Goal: Task Accomplishment & Management: Manage account settings

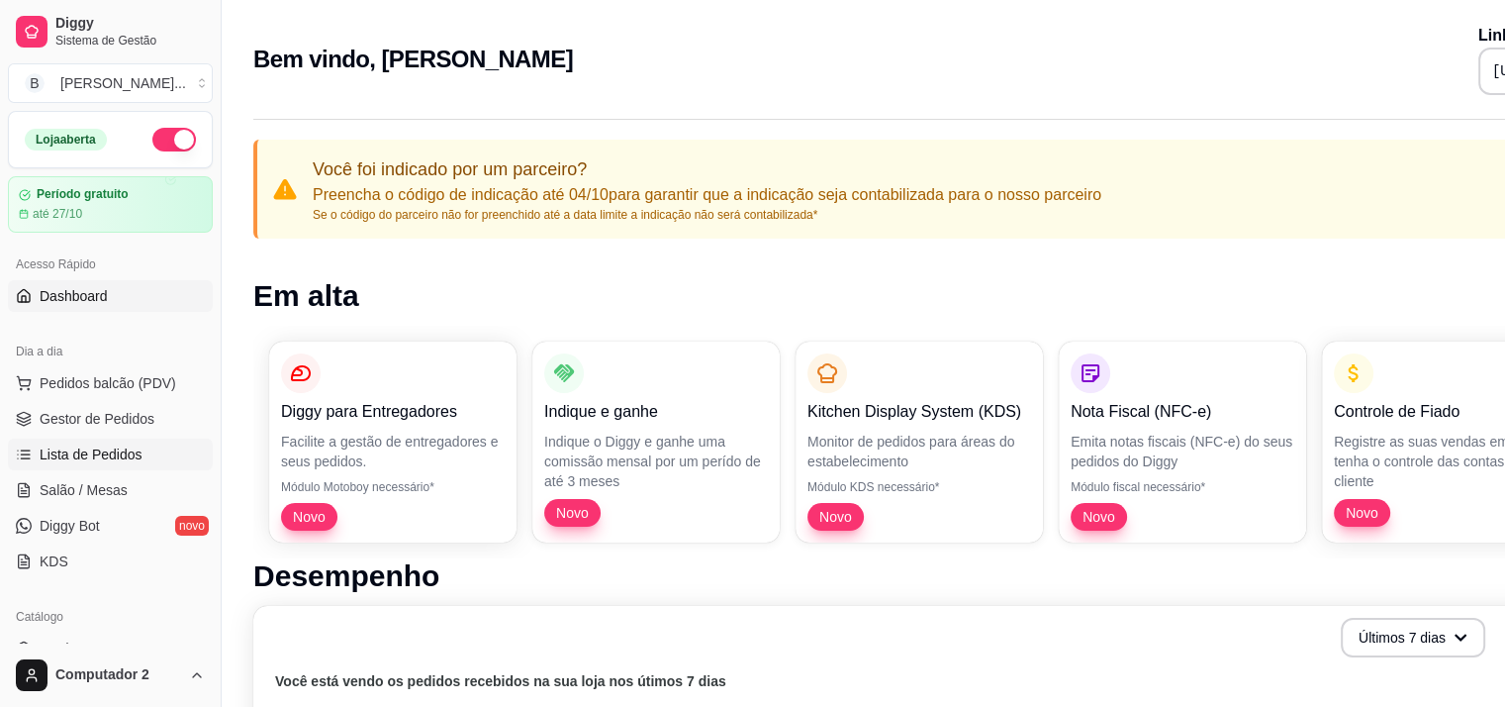
click at [67, 454] on span "Lista de Pedidos" at bounding box center [91, 454] width 103 height 20
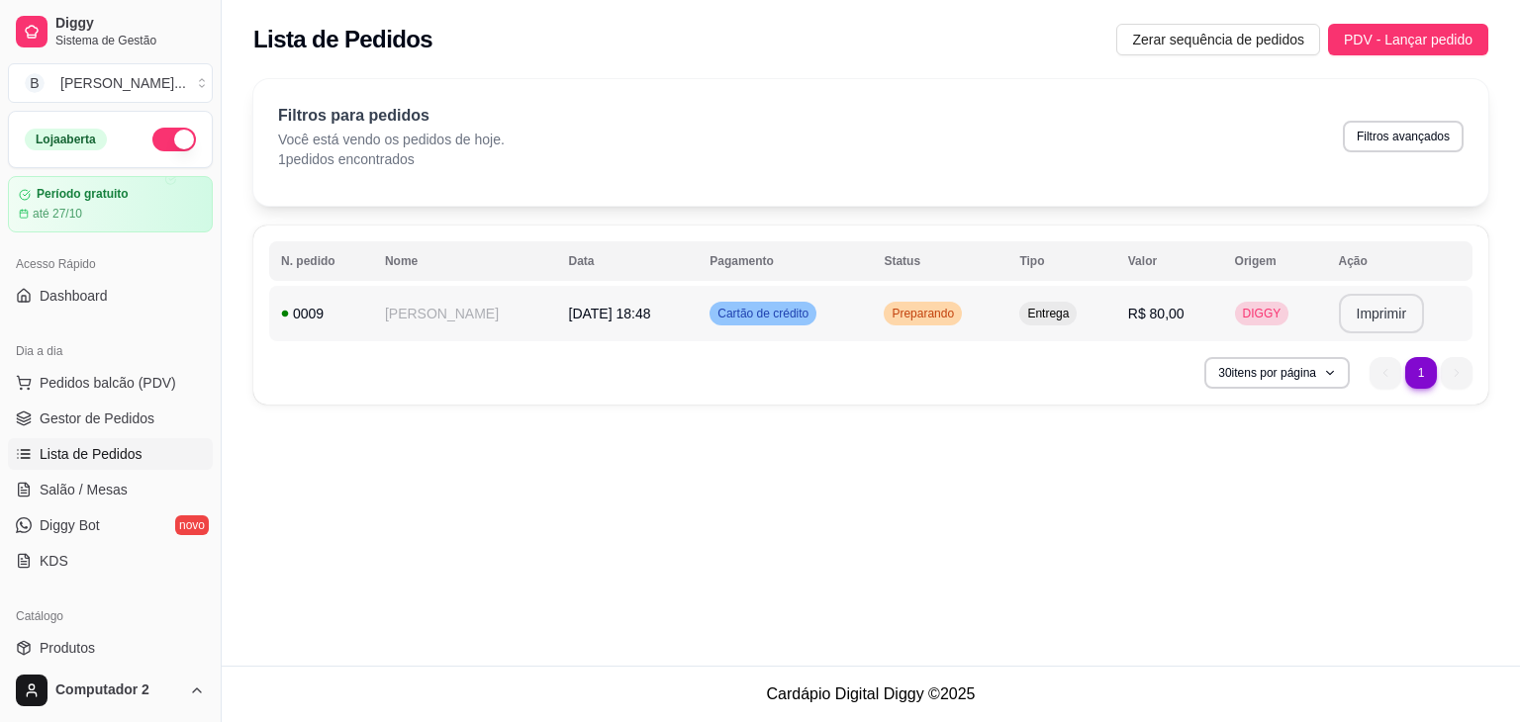
click at [1356, 317] on button "Imprimir" at bounding box center [1382, 314] width 86 height 40
click at [1367, 324] on button "Imprimir" at bounding box center [1381, 314] width 83 height 39
click at [1373, 310] on button "Imprimir" at bounding box center [1382, 314] width 86 height 40
click at [1357, 313] on button "Imprimir" at bounding box center [1382, 314] width 86 height 40
click at [1367, 305] on button "Imprimir" at bounding box center [1381, 314] width 83 height 39
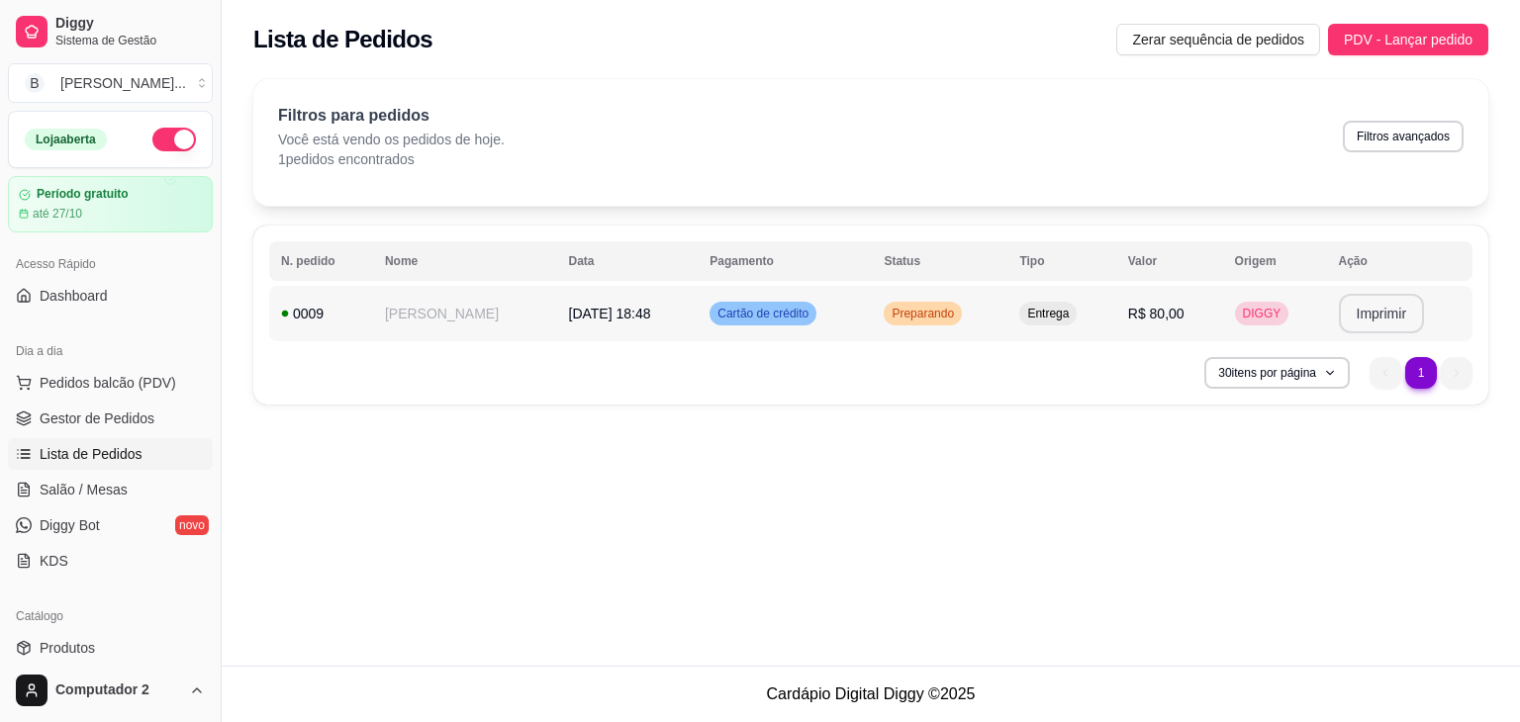
click at [713, 309] on span "Cartão de crédito" at bounding box center [762, 314] width 99 height 16
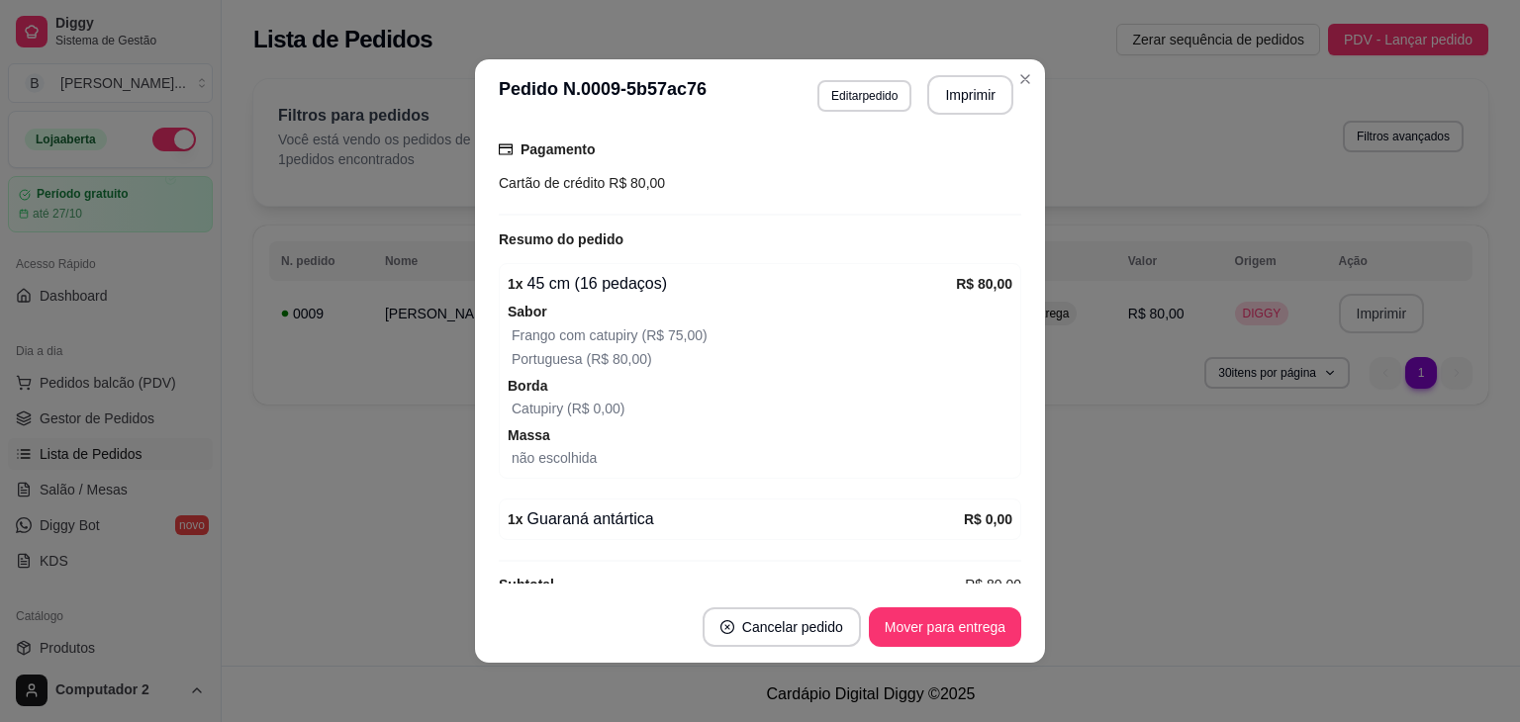
scroll to position [556, 0]
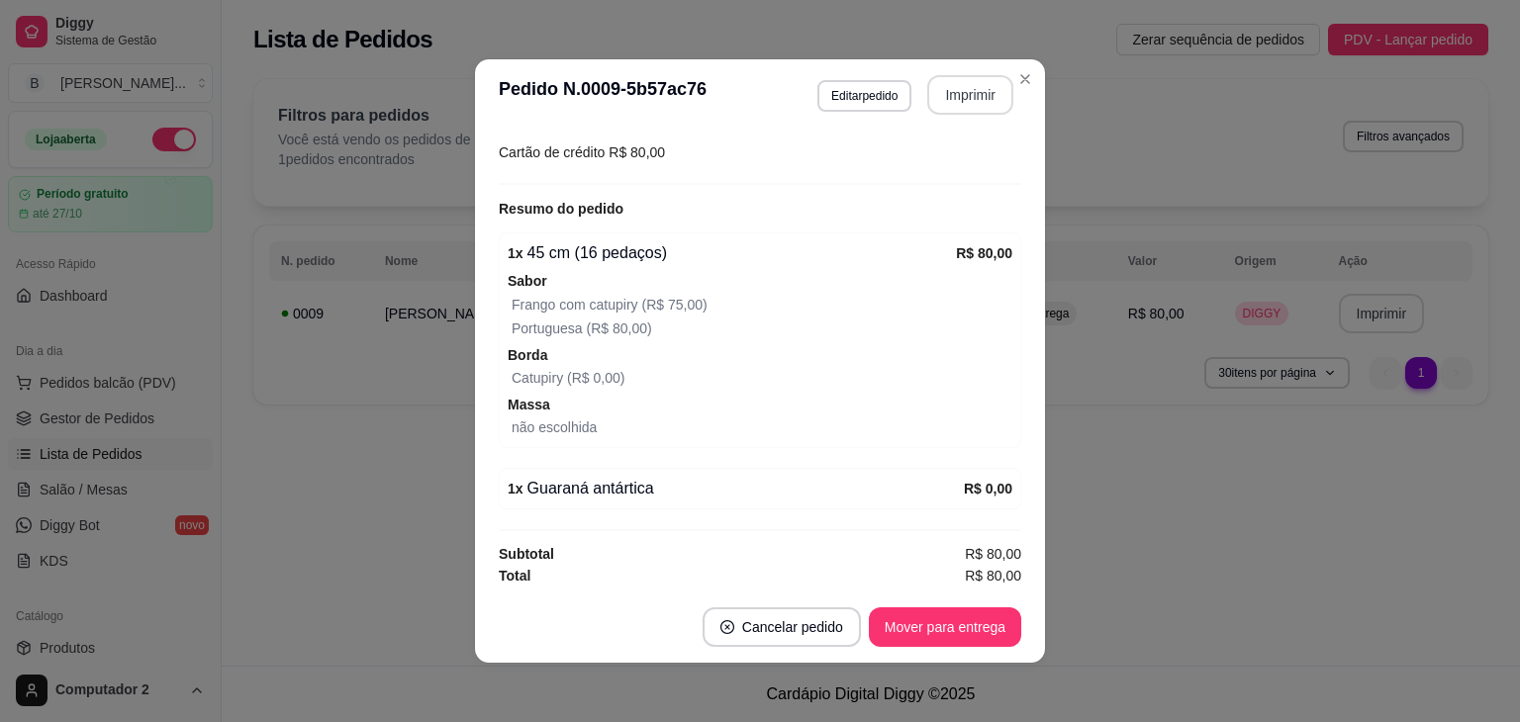
click at [950, 92] on button "Imprimir" at bounding box center [970, 95] width 86 height 40
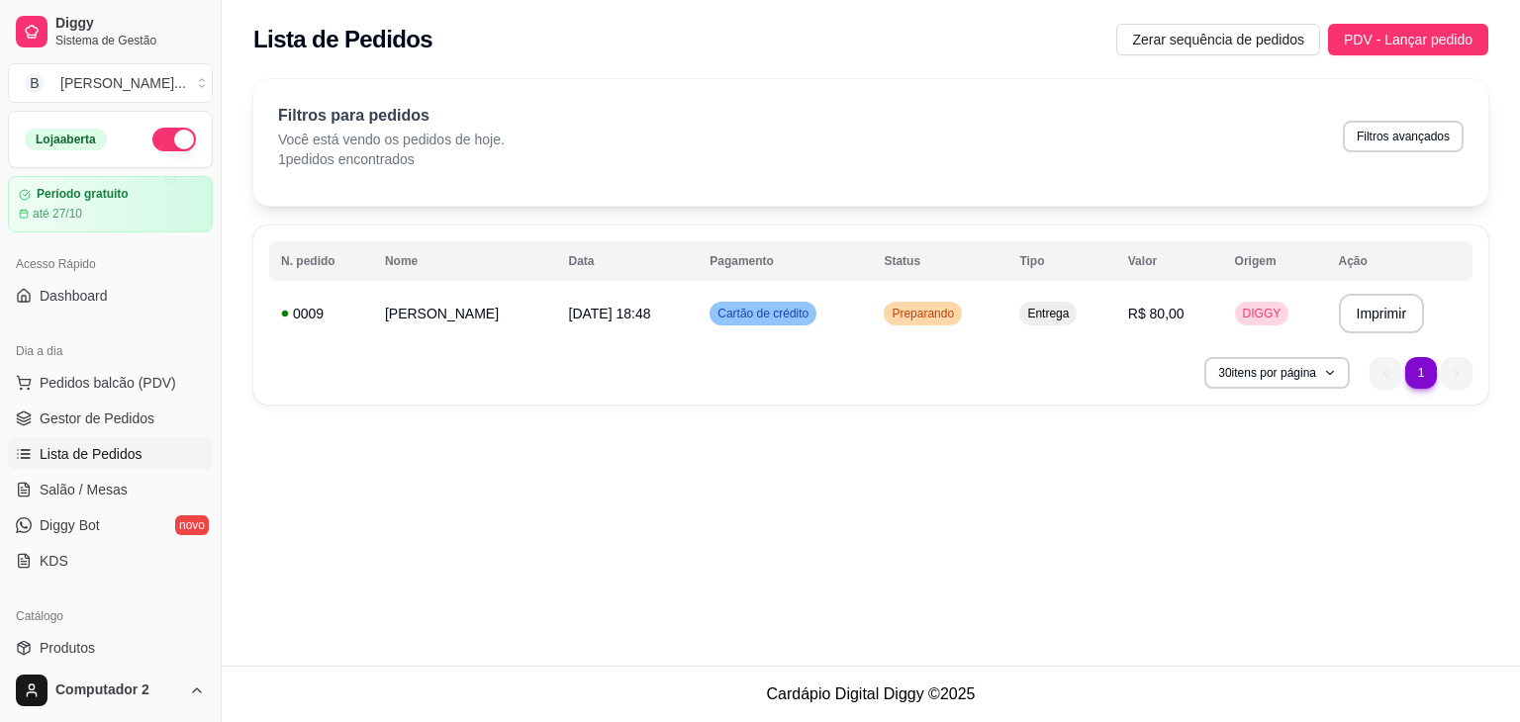
click at [1051, 357] on div "30 itens por página 1 1" at bounding box center [870, 373] width 1203 height 32
click at [1081, 322] on td "Entrega" at bounding box center [1061, 313] width 108 height 55
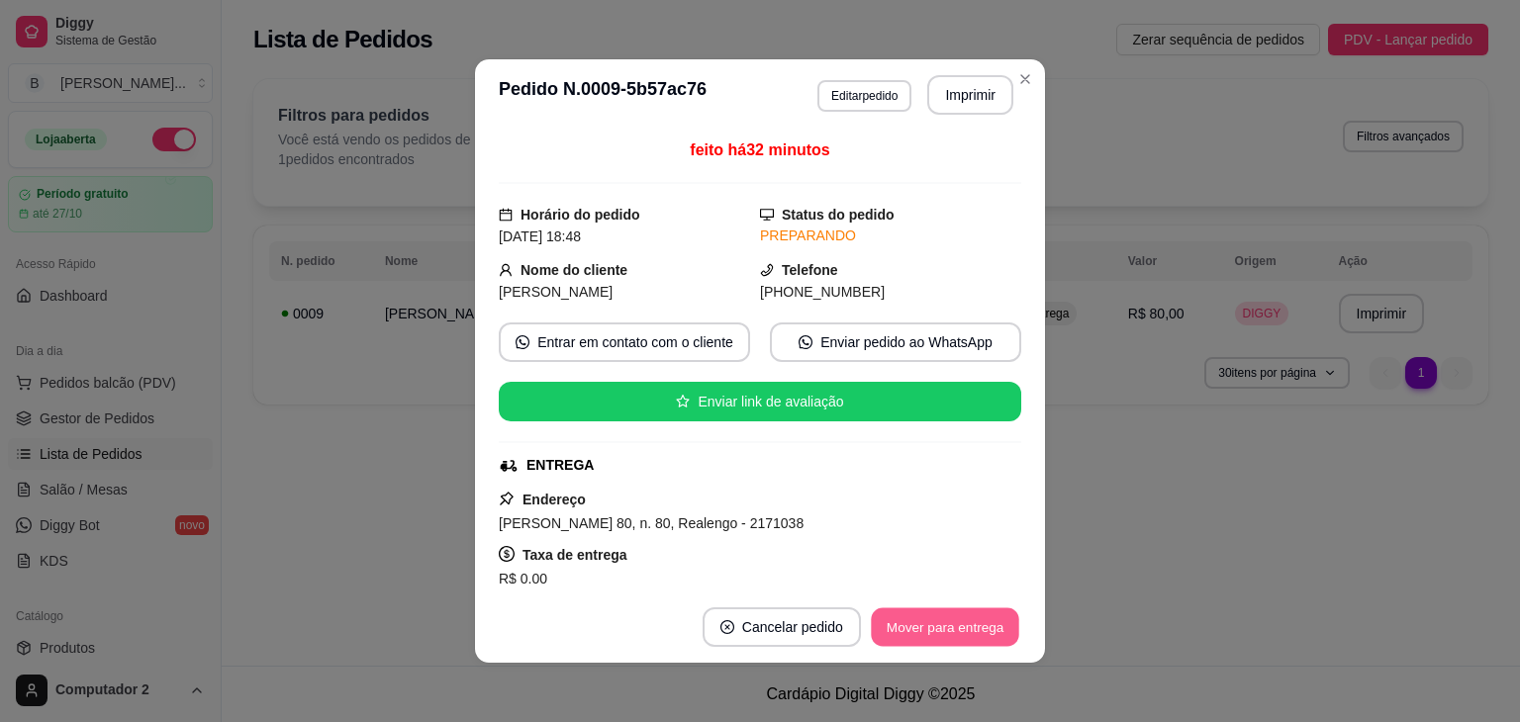
click at [958, 630] on button "Mover para entrega" at bounding box center [945, 628] width 148 height 39
